Goal: Information Seeking & Learning: Learn about a topic

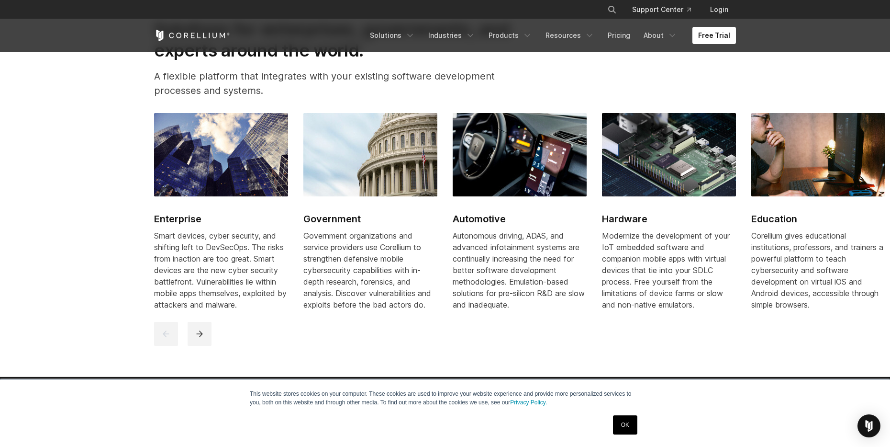
scroll to position [1146, 0]
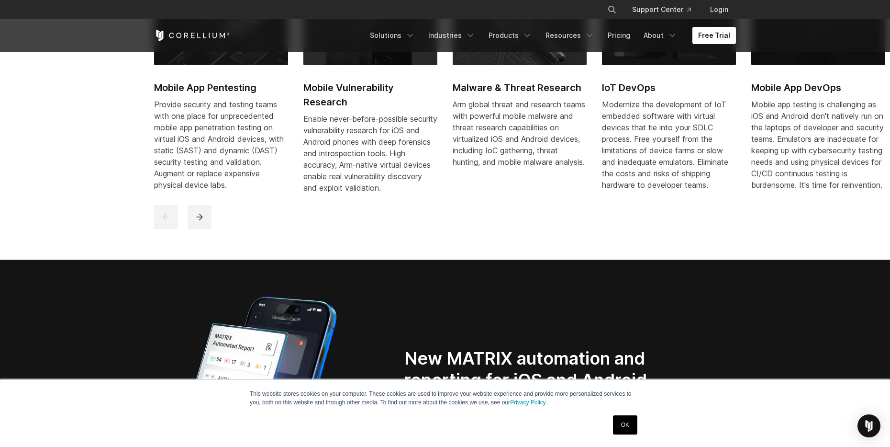
click at [308, 166] on div "Mobile App Pentesting Provide security and testing teams with one place for unp…" at bounding box center [445, 104] width 601 height 247
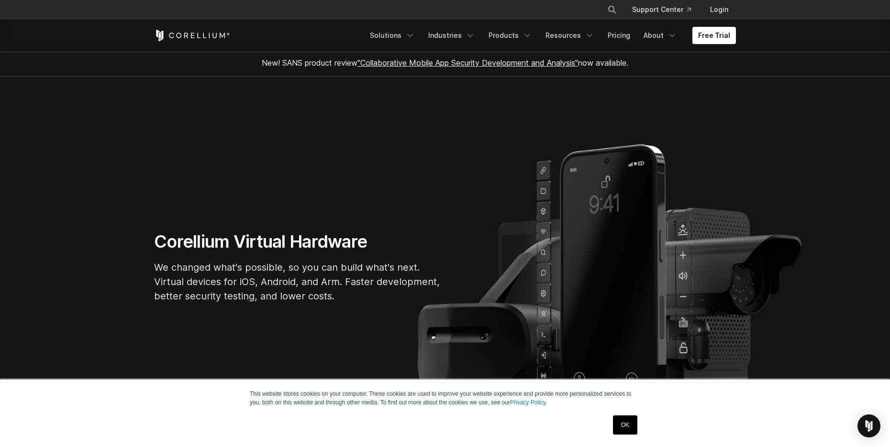
scroll to position [0, 0]
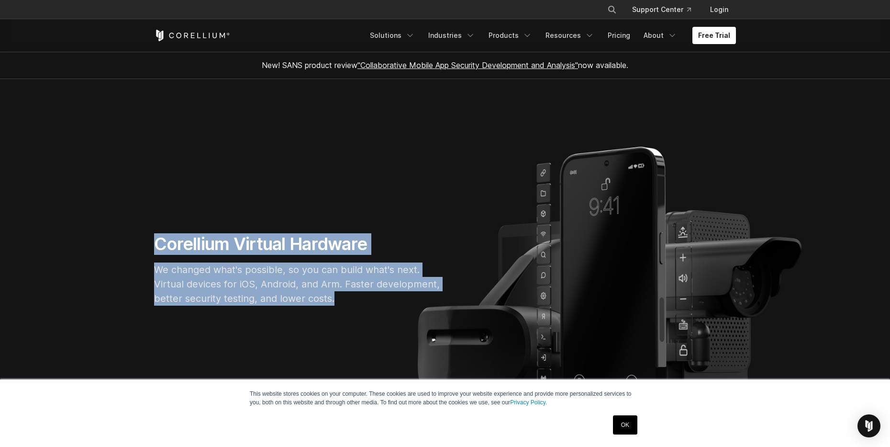
drag, startPoint x: 148, startPoint y: 239, endPoint x: 342, endPoint y: 307, distance: 205.7
click at [342, 307] on div "Corellium Virtual Hardware We changed what's possible, so you can build what's …" at bounding box center [298, 273] width 306 height 80
click at [344, 300] on p "We changed what's possible, so you can build what's next. Virtual devices for i…" at bounding box center [297, 283] width 287 height 43
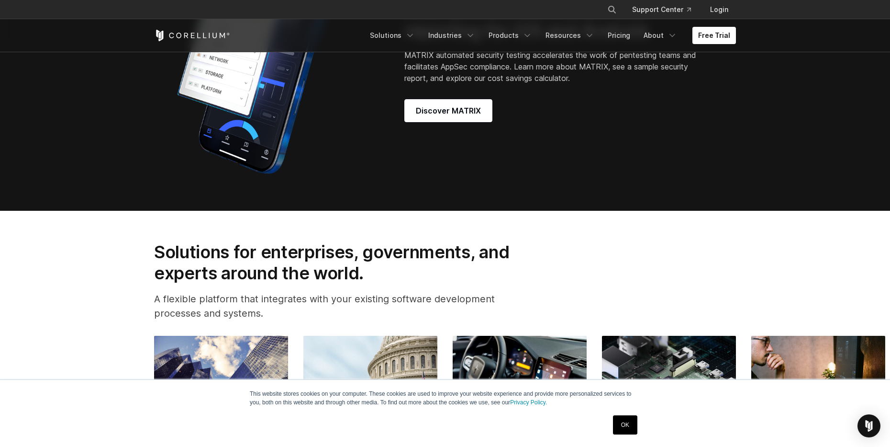
scroll to position [1053, 0]
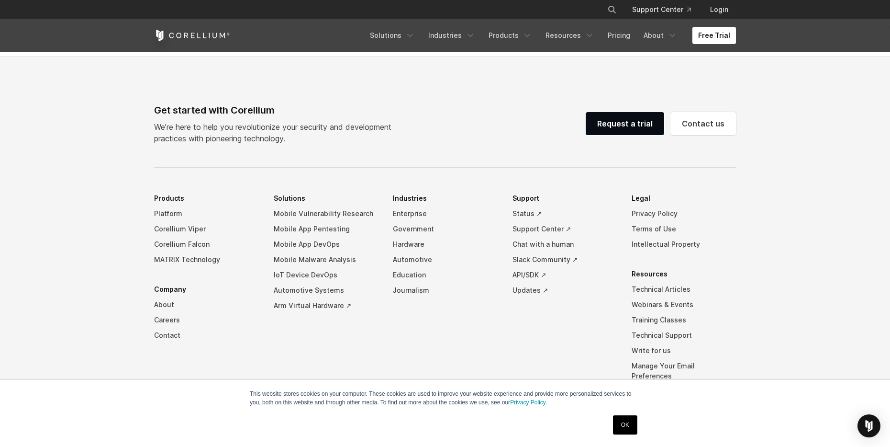
drag, startPoint x: 279, startPoint y: 285, endPoint x: 277, endPoint y: 264, distance: 21.1
click at [280, 267] on div "Get started with Corellium We’re here to help you revolutionize your security a…" at bounding box center [445, 285] width 601 height 364
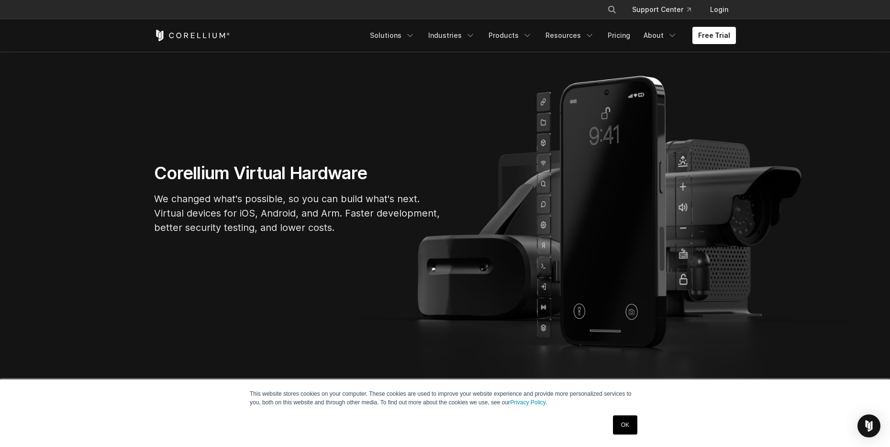
scroll to position [48, 0]
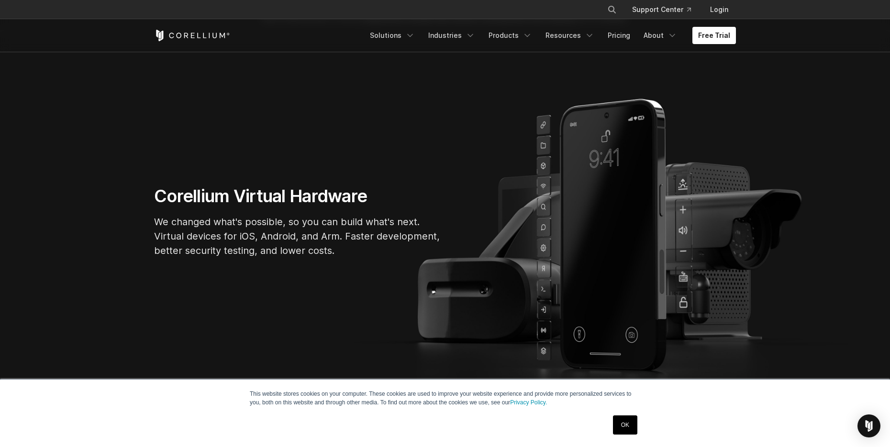
click at [627, 420] on link "OK" at bounding box center [625, 424] width 24 height 19
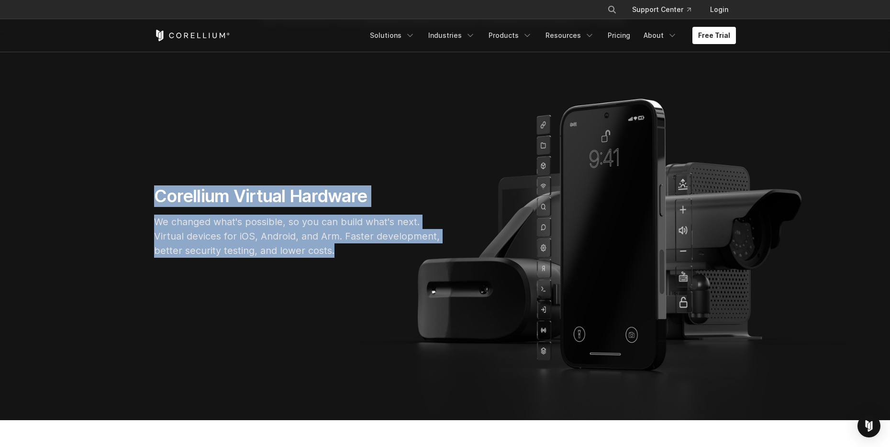
drag, startPoint x: 355, startPoint y: 257, endPoint x: 160, endPoint y: 199, distance: 203.2
click at [160, 199] on div "Corellium Virtual Hardware We changed what's possible, so you can build what's …" at bounding box center [298, 225] width 306 height 80
click at [160, 199] on h1 "Corellium Virtual Hardware" at bounding box center [297, 196] width 287 height 22
drag, startPoint x: 156, startPoint y: 191, endPoint x: 410, endPoint y: 276, distance: 268.7
click at [416, 281] on section "Corellium Virtual Hardware We changed what's possible, so you can build what's …" at bounding box center [445, 225] width 890 height 389
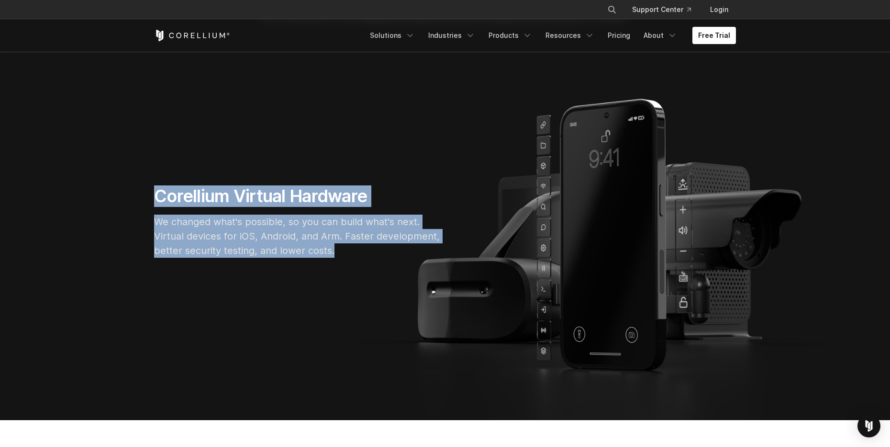
click at [382, 257] on p "We changed what's possible, so you can build what's next. Virtual devices for i…" at bounding box center [297, 235] width 287 height 43
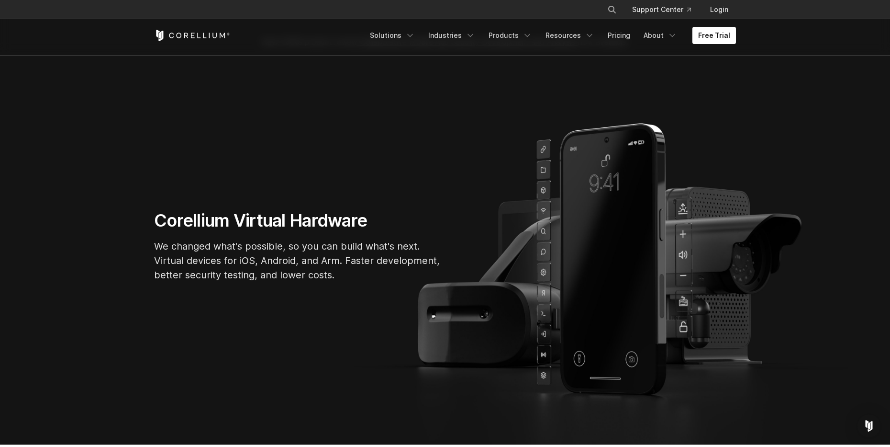
scroll to position [0, 0]
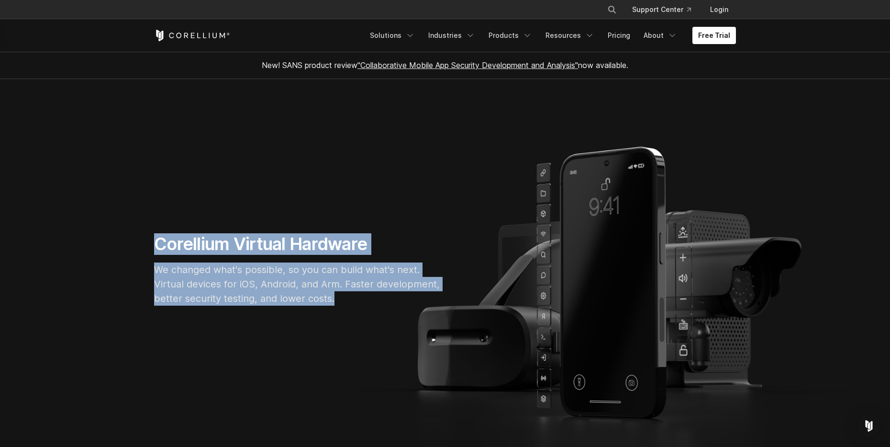
drag, startPoint x: 352, startPoint y: 303, endPoint x: 162, endPoint y: 229, distance: 203.8
click at [161, 230] on section "Corellium Virtual Hardware We changed what's possible, so you can build what's …" at bounding box center [445, 273] width 890 height 389
